Goal: Task Accomplishment & Management: Manage account settings

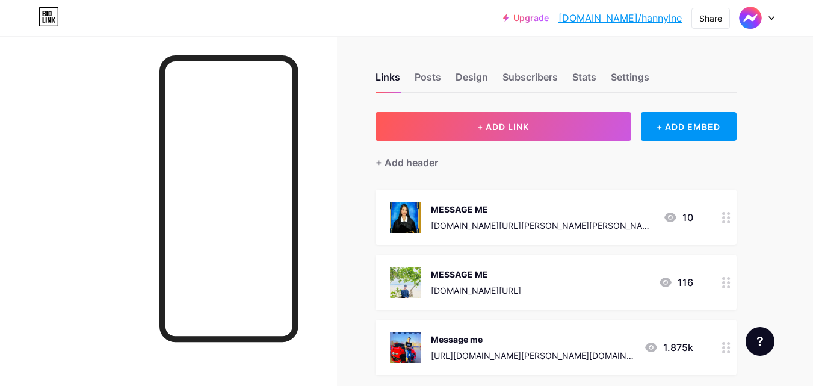
click at [727, 219] on icon at bounding box center [726, 217] width 8 height 11
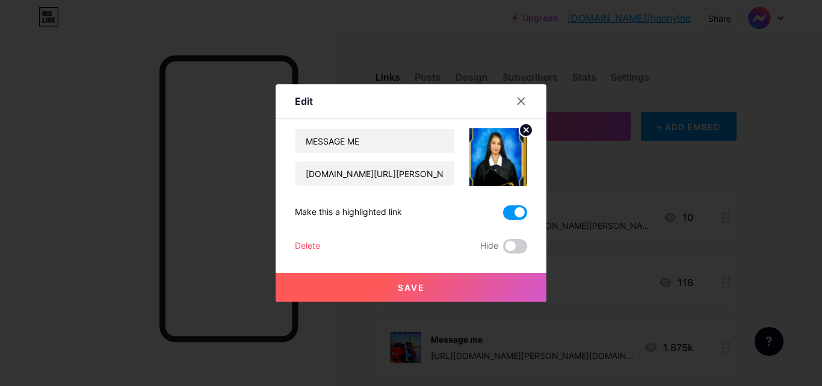
click at [510, 210] on span at bounding box center [515, 212] width 24 height 14
click at [503, 215] on input "checkbox" at bounding box center [503, 215] width 0 height 0
click at [518, 243] on span at bounding box center [515, 246] width 24 height 14
click at [503, 249] on input "checkbox" at bounding box center [503, 249] width 0 height 0
click at [436, 291] on button "Save" at bounding box center [411, 287] width 271 height 29
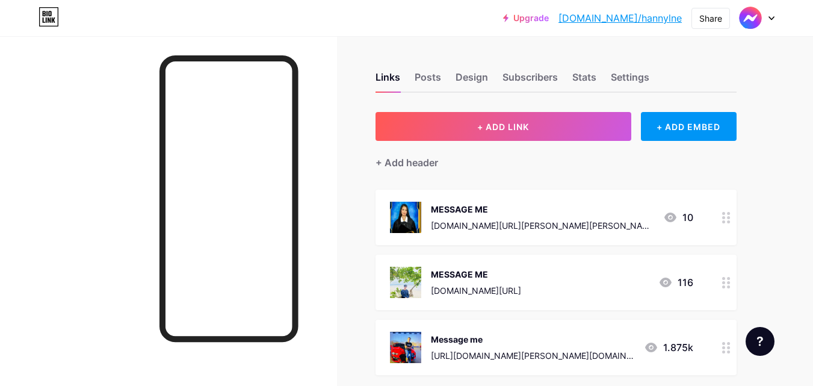
click at [724, 288] on div at bounding box center [726, 282] width 20 height 55
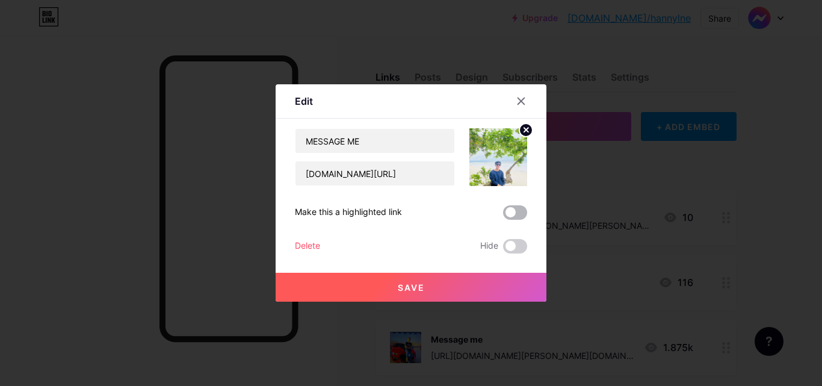
click at [512, 215] on span at bounding box center [515, 212] width 24 height 14
click at [503, 215] on input "checkbox" at bounding box center [503, 215] width 0 height 0
click at [427, 291] on button "Save" at bounding box center [411, 287] width 271 height 29
